Goal: Task Accomplishment & Management: Manage account settings

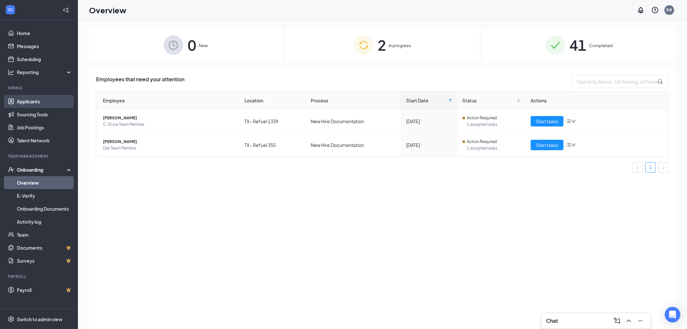
click at [44, 101] on link "Applicants" at bounding box center [45, 101] width 56 height 13
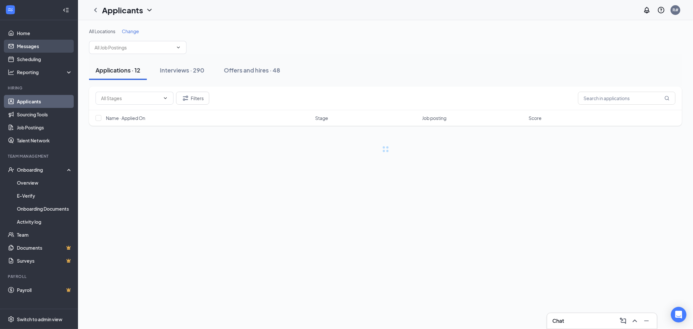
click at [31, 47] on link "Messages" at bounding box center [45, 46] width 56 height 13
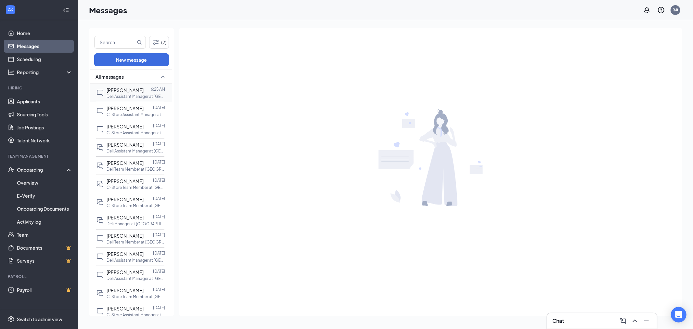
click at [115, 91] on span "[PERSON_NAME]" at bounding box center [124, 90] width 37 height 6
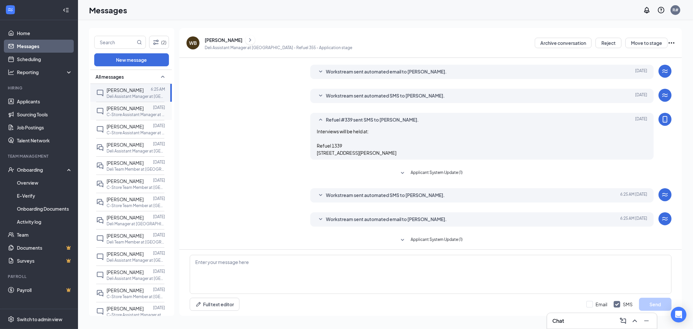
scroll to position [69, 0]
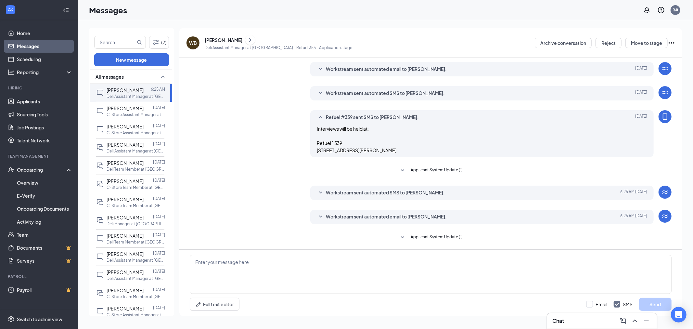
click at [326, 218] on span "Workstream sent automated email to [PERSON_NAME]." at bounding box center [386, 217] width 121 height 8
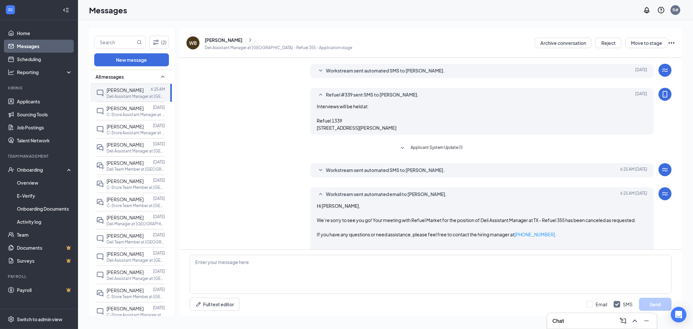
scroll to position [80, 0]
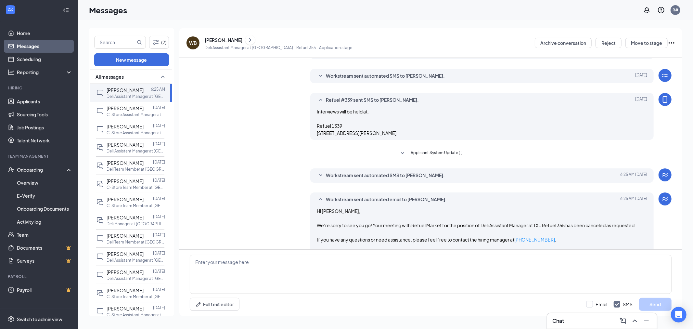
click at [320, 179] on icon "SmallChevronDown" at bounding box center [321, 175] width 8 height 8
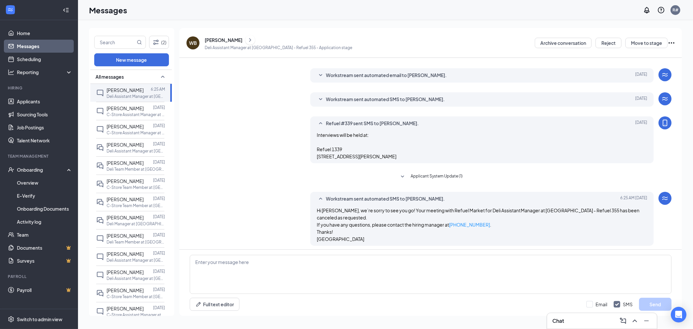
scroll to position [44, 0]
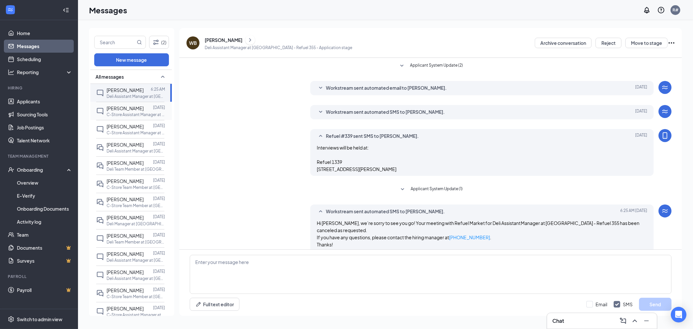
click at [118, 111] on span "[PERSON_NAME]" at bounding box center [124, 108] width 37 height 6
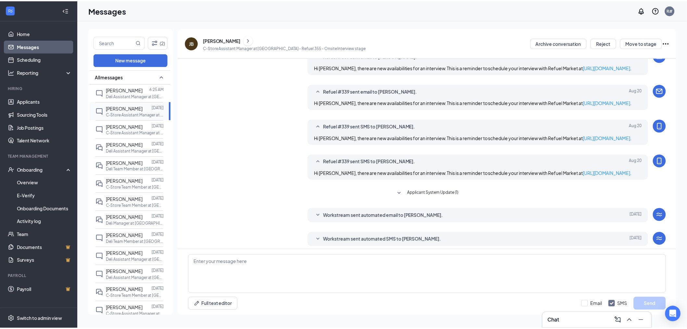
scroll to position [131, 0]
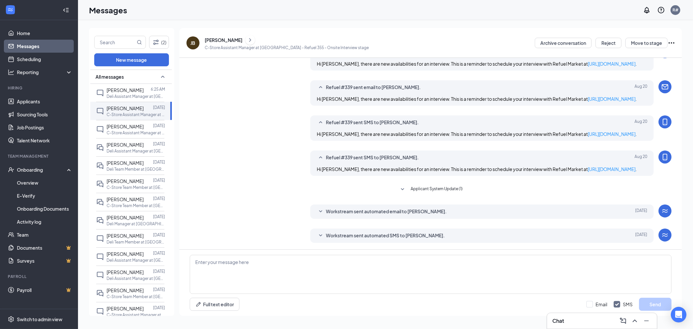
click at [327, 207] on div "Workstream sent automated email to [PERSON_NAME]. [DATE] Time: 11:30 PM - 12:00…" at bounding box center [481, 211] width 343 height 14
click at [326, 212] on span "Workstream sent automated email to [PERSON_NAME]." at bounding box center [386, 211] width 121 height 8
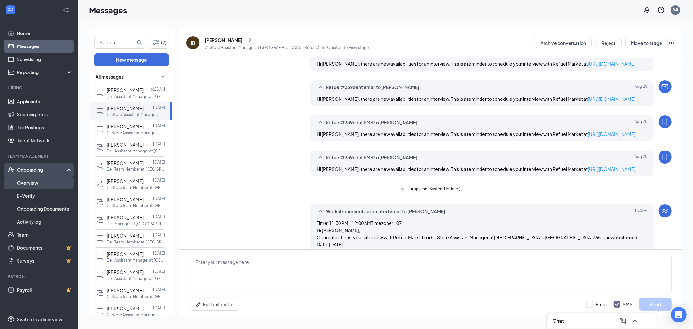
click at [20, 183] on link "Overview" at bounding box center [45, 182] width 56 height 13
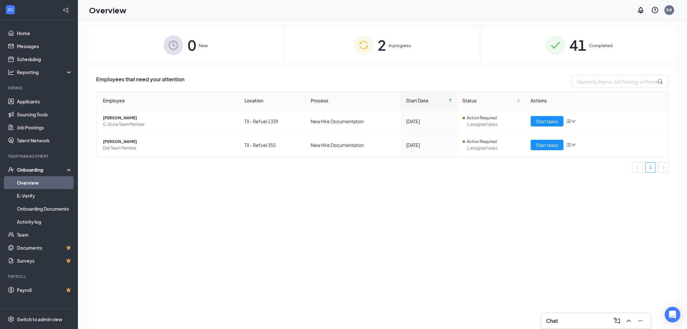
click at [400, 43] on span "In progress" at bounding box center [400, 45] width 22 height 6
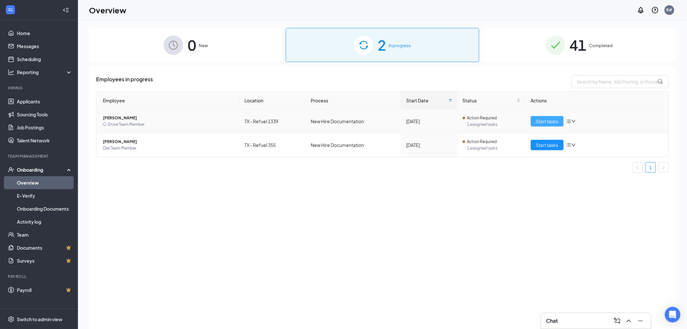
click at [532, 126] on button "Start tasks" at bounding box center [547, 121] width 33 height 10
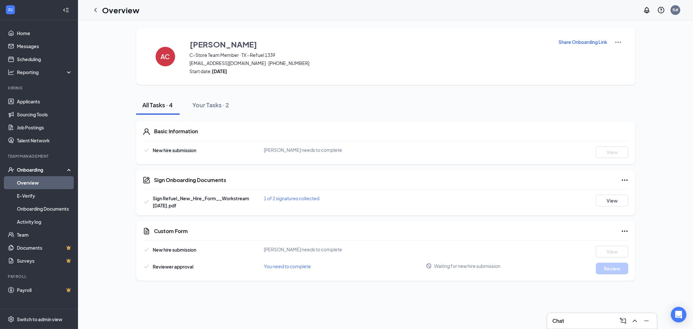
click at [108, 5] on h1 "Overview" at bounding box center [120, 10] width 37 height 11
click at [94, 8] on icon "ChevronLeft" at bounding box center [96, 10] width 8 height 8
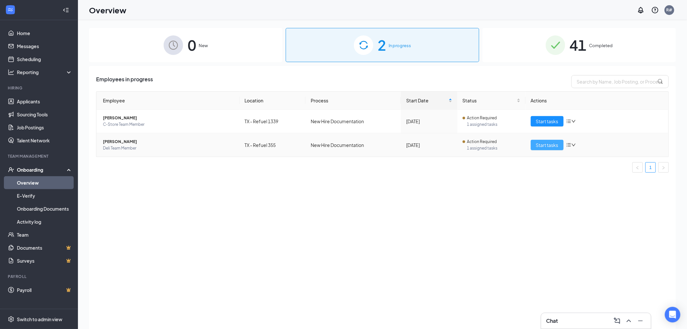
click at [554, 146] on span "Start tasks" at bounding box center [547, 144] width 22 height 7
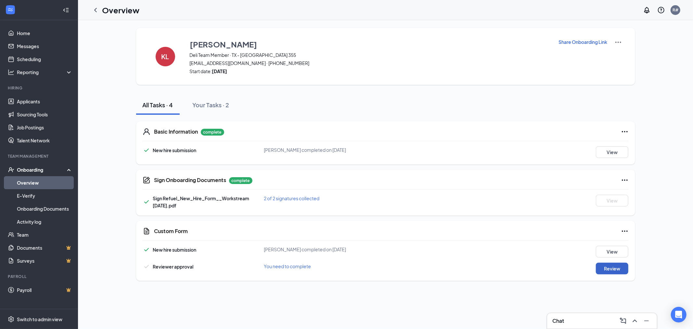
click at [616, 271] on button "Review" at bounding box center [611, 268] width 32 height 12
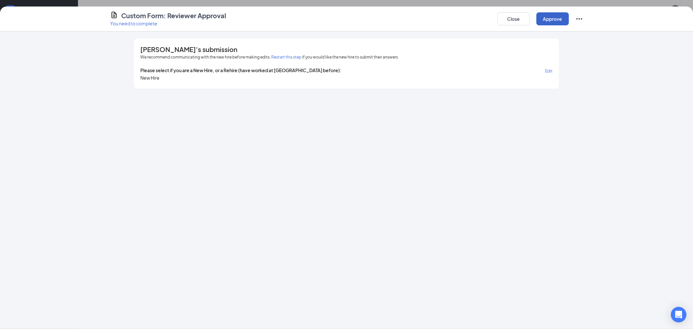
click at [553, 19] on button "Approve" at bounding box center [552, 18] width 32 height 13
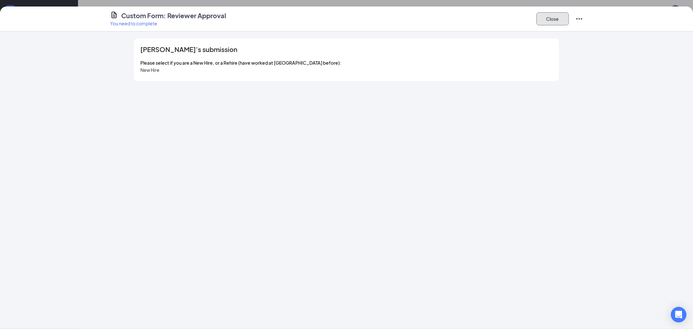
click at [557, 21] on button "Close" at bounding box center [552, 18] width 32 height 13
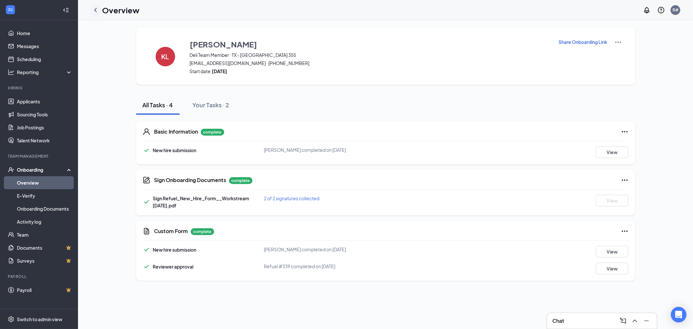
click at [95, 10] on icon "ChevronLeft" at bounding box center [96, 10] width 8 height 8
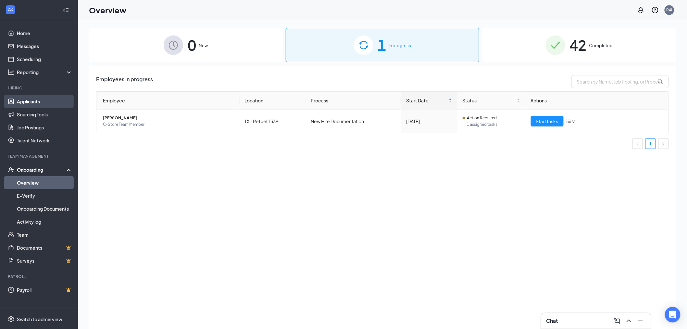
click at [31, 102] on link "Applicants" at bounding box center [45, 101] width 56 height 13
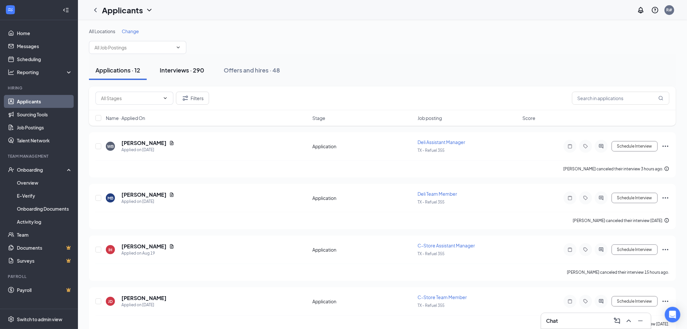
click at [185, 73] on div "Interviews · 290" at bounding box center [182, 70] width 44 height 8
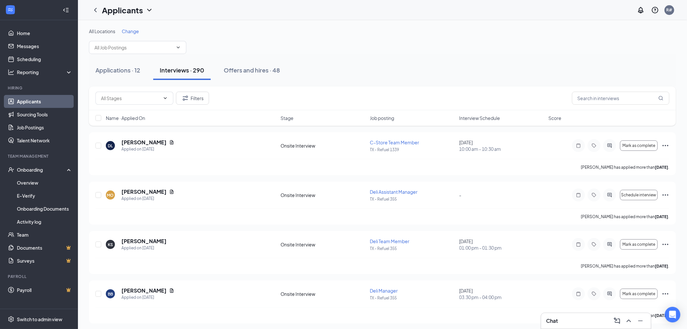
click at [482, 118] on span "Interview Schedule" at bounding box center [479, 118] width 41 height 6
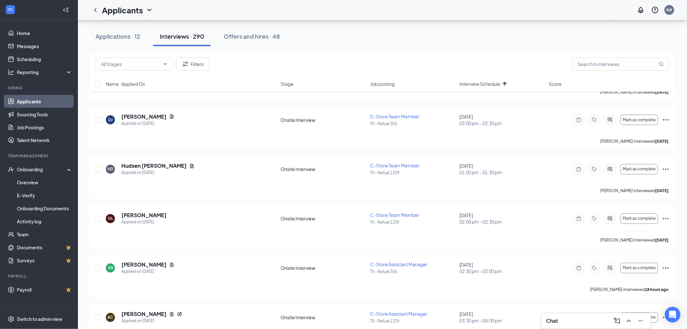
scroll to position [2417, 0]
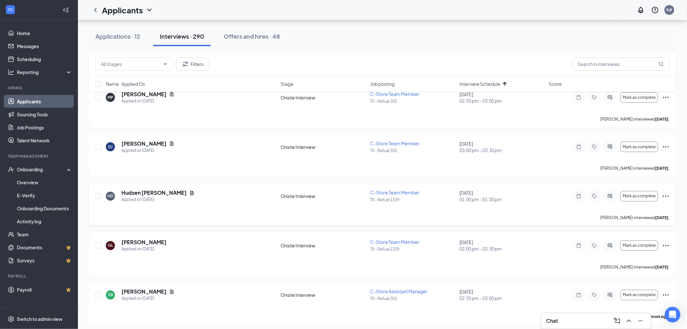
click at [668, 198] on icon "Ellipses" at bounding box center [666, 196] width 8 height 8
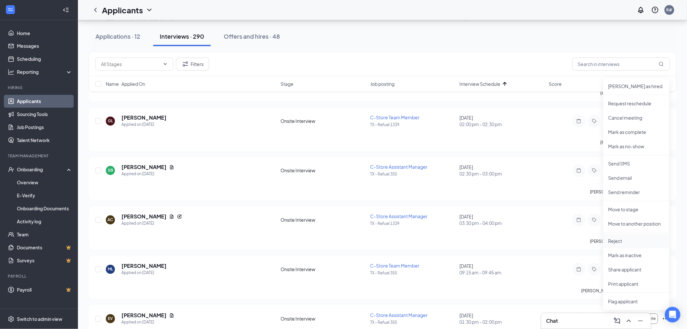
scroll to position [2525, 0]
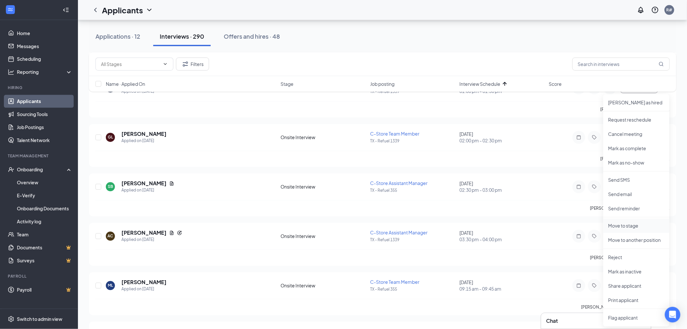
click at [637, 225] on p "Move to stage" at bounding box center [636, 225] width 56 height 6
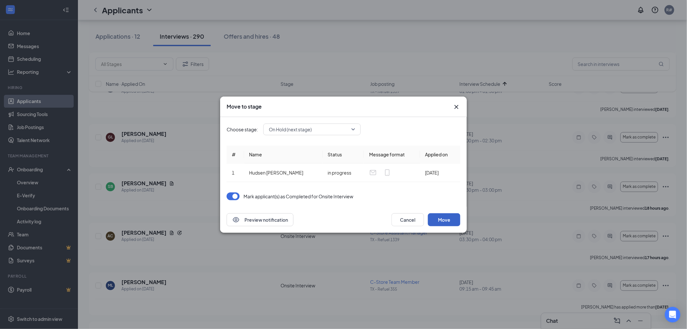
click at [443, 219] on button "Move" at bounding box center [444, 219] width 32 height 13
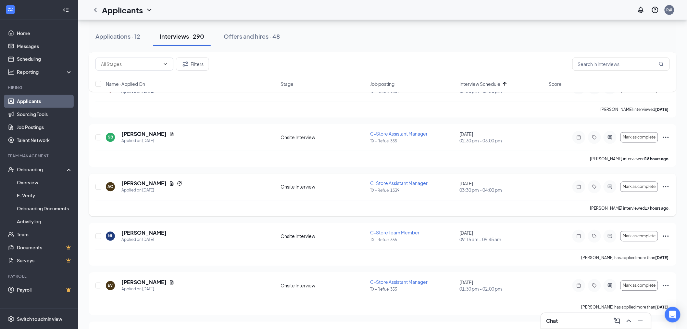
click at [668, 187] on icon "Ellipses" at bounding box center [666, 186] width 6 height 1
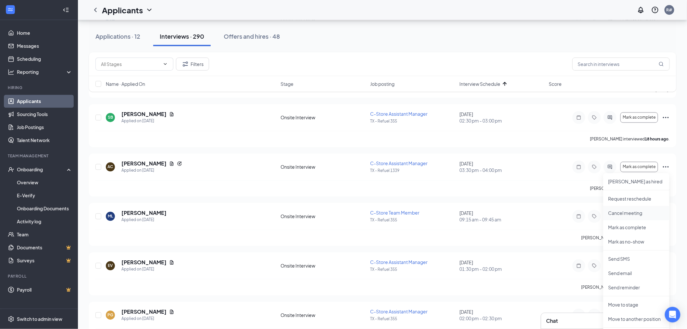
scroll to position [2561, 0]
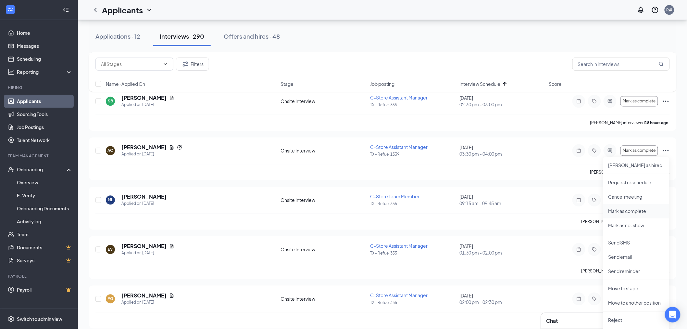
click at [635, 213] on p "Mark as complete" at bounding box center [636, 211] width 56 height 6
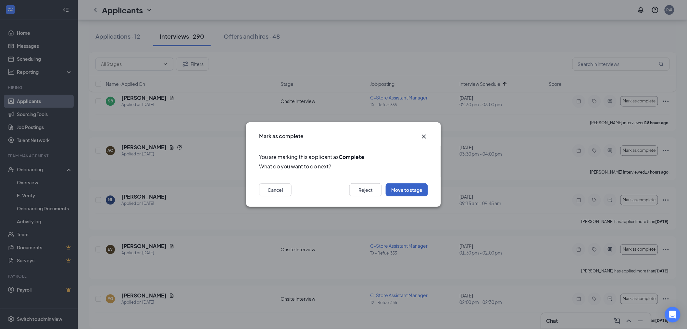
click at [415, 190] on button "Move to stage" at bounding box center [407, 189] width 42 height 13
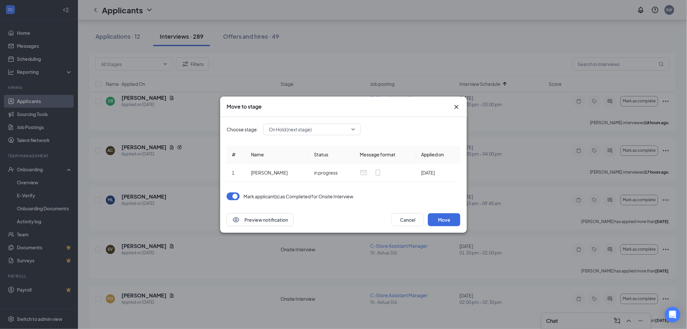
click at [327, 130] on span "On Hold (next stage)" at bounding box center [309, 129] width 81 height 10
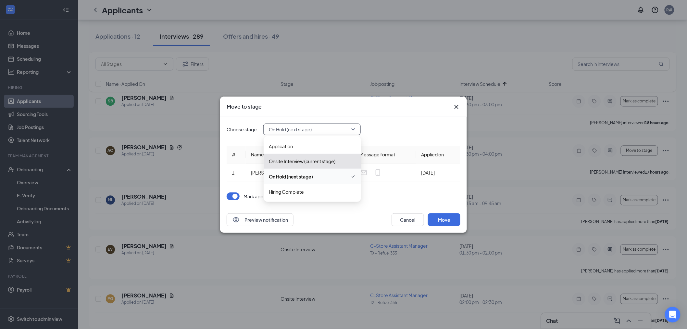
click at [399, 129] on div "Choose stage: 3948235 On Hold (next stage) 3930387 3948235 3930388 Application …" at bounding box center [344, 129] width 234 height 12
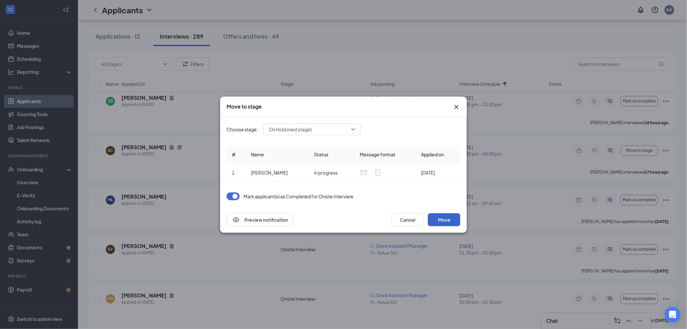
click at [447, 219] on button "Move" at bounding box center [444, 219] width 32 height 13
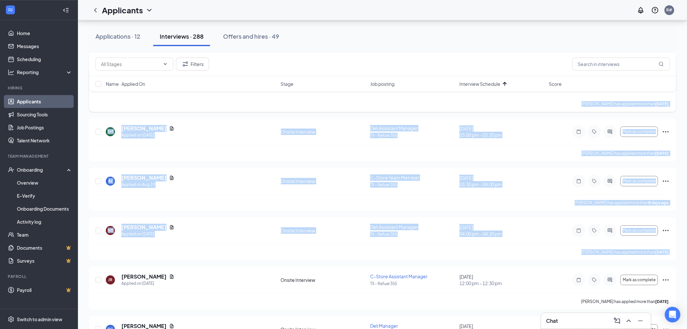
scroll to position [2850, 0]
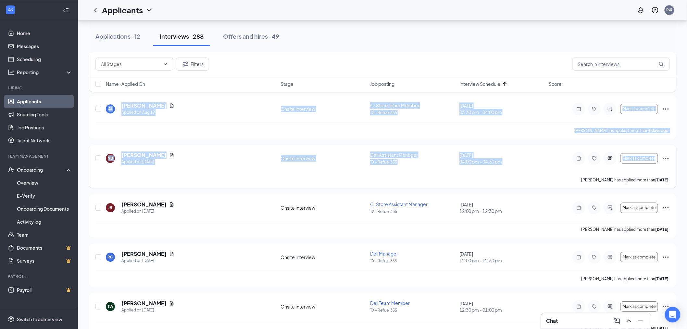
drag, startPoint x: 93, startPoint y: 140, endPoint x: 163, endPoint y: 173, distance: 78.3
copy div "ML [PERSON_NAME] Applied on [DATE] Onsite Interview C-Store Team Member TX - Re…"
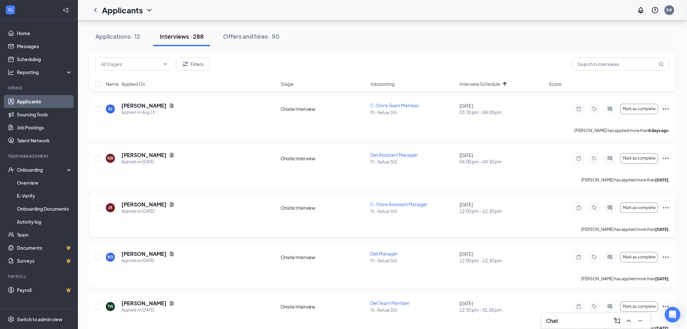
click at [210, 213] on div "JR [PERSON_NAME] Applied on [DATE]" at bounding box center [191, 208] width 171 height 14
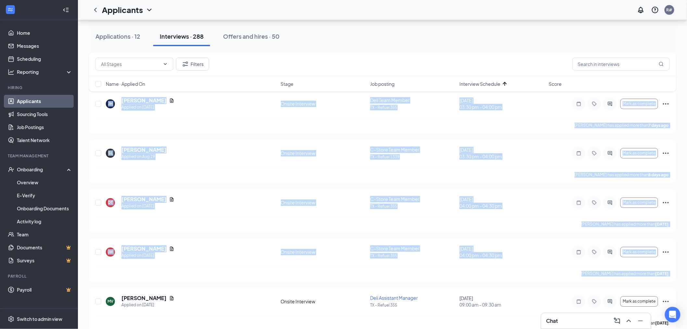
scroll to position [3644, 0]
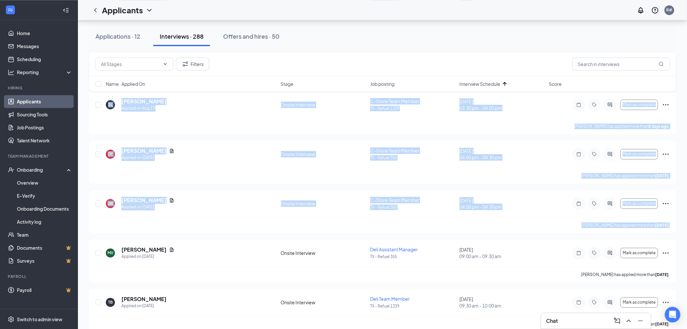
drag, startPoint x: 92, startPoint y: 201, endPoint x: 684, endPoint y: 230, distance: 592.6
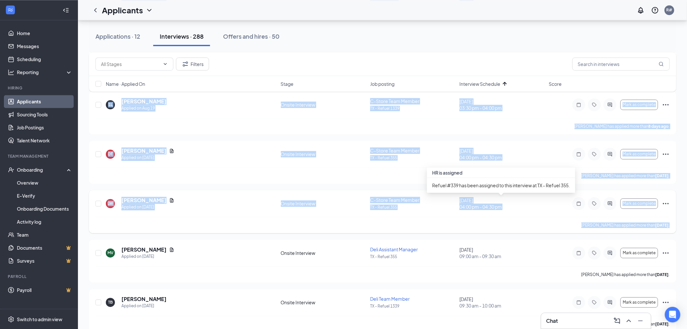
copy div "JR [PERSON_NAME] Applied on [DATE] Onsite Interview C-Store Assistant Manager […"
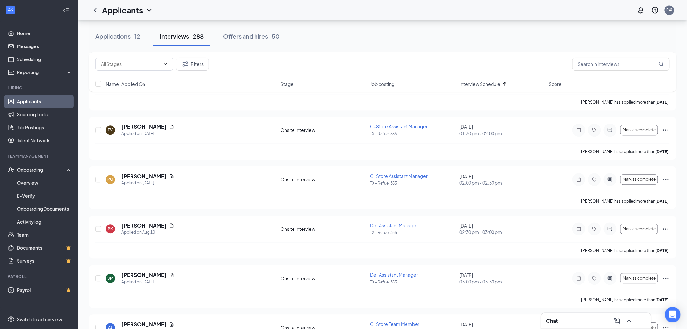
scroll to position [2561, 0]
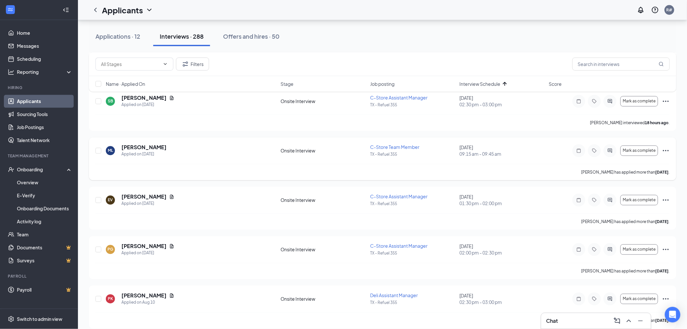
click at [210, 157] on div "ML [PERSON_NAME] Applied on [DATE]" at bounding box center [191, 151] width 171 height 14
click at [668, 151] on icon "Ellipses" at bounding box center [666, 150] width 6 height 1
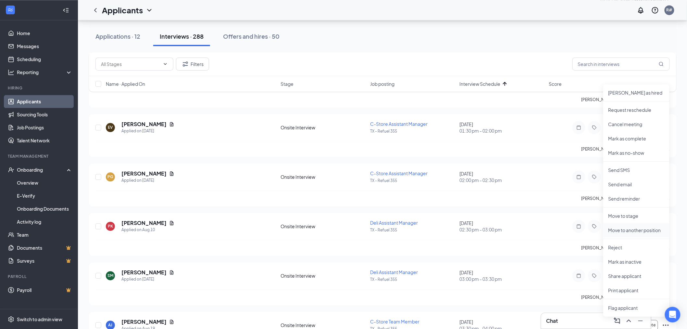
scroll to position [2670, 0]
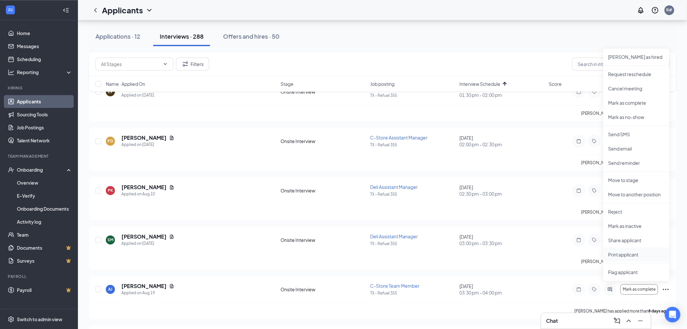
click at [640, 255] on p "Print applicant" at bounding box center [636, 254] width 56 height 6
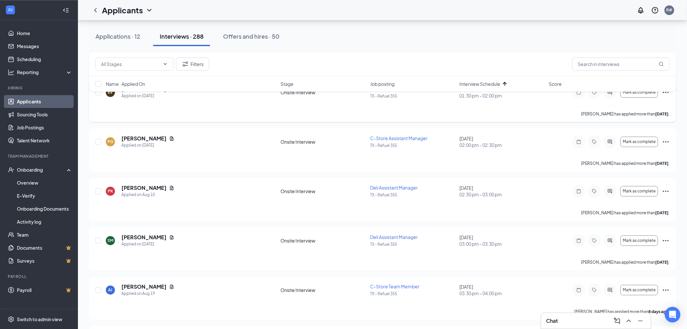
scroll to position [2489, 0]
